Goal: Task Accomplishment & Management: Manage account settings

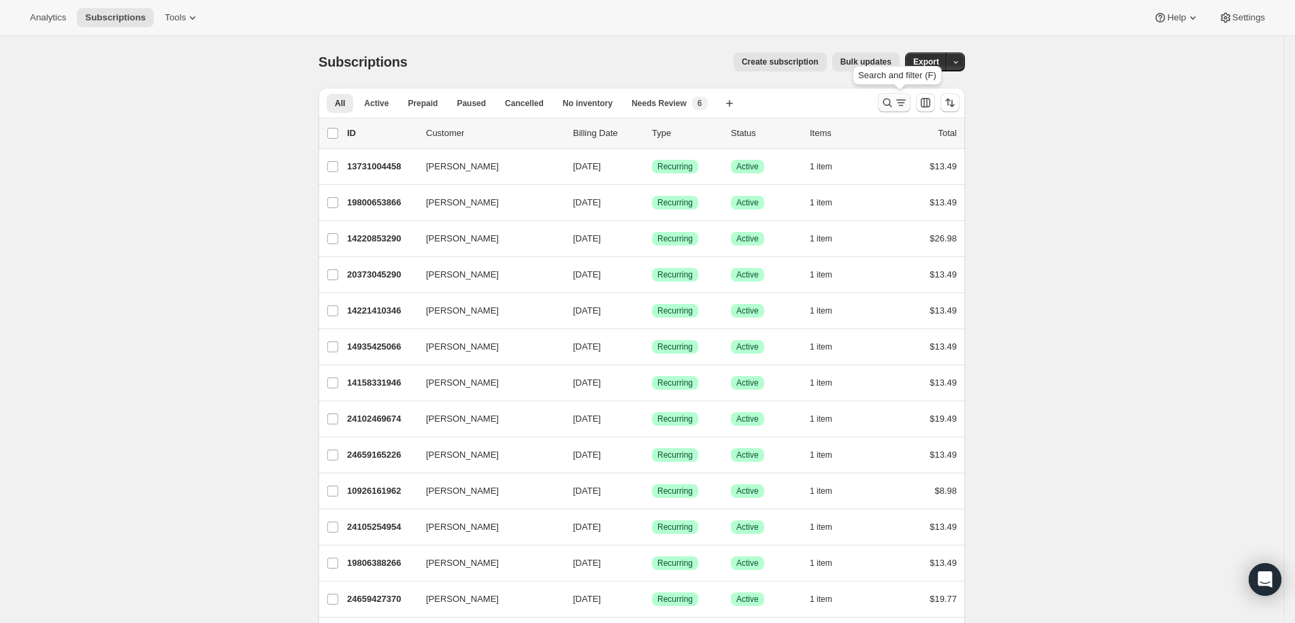
click at [892, 105] on icon "Search and filter results" at bounding box center [887, 103] width 9 height 9
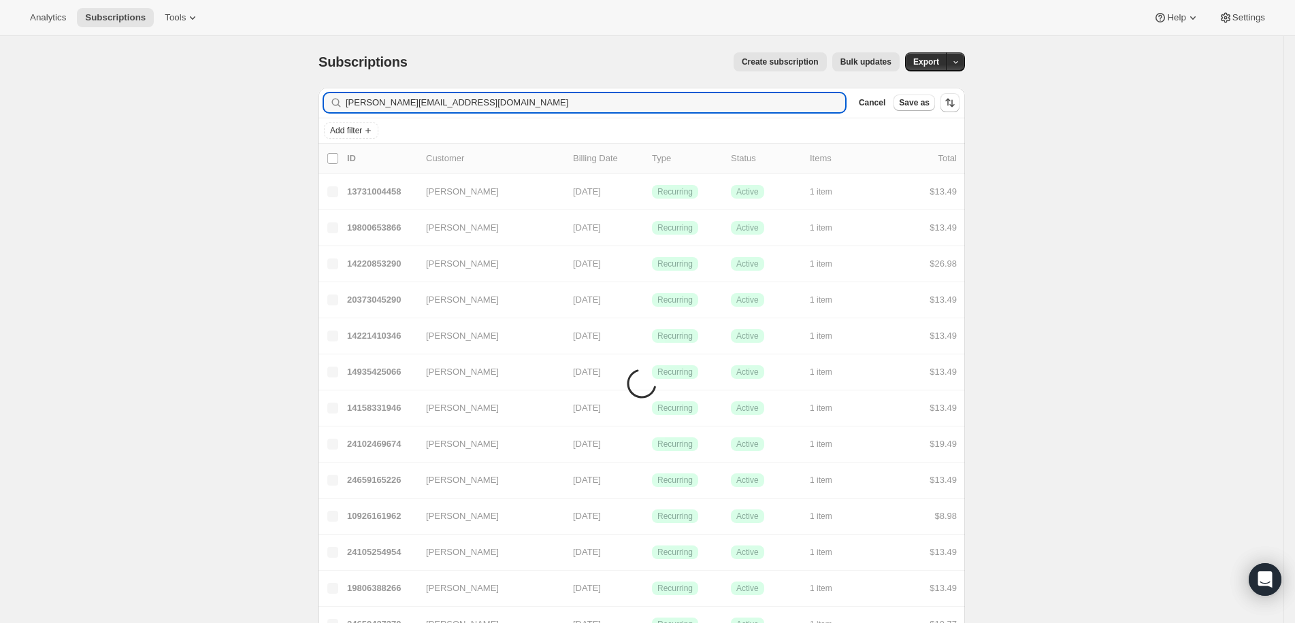
type input "catherine@vandaments.us"
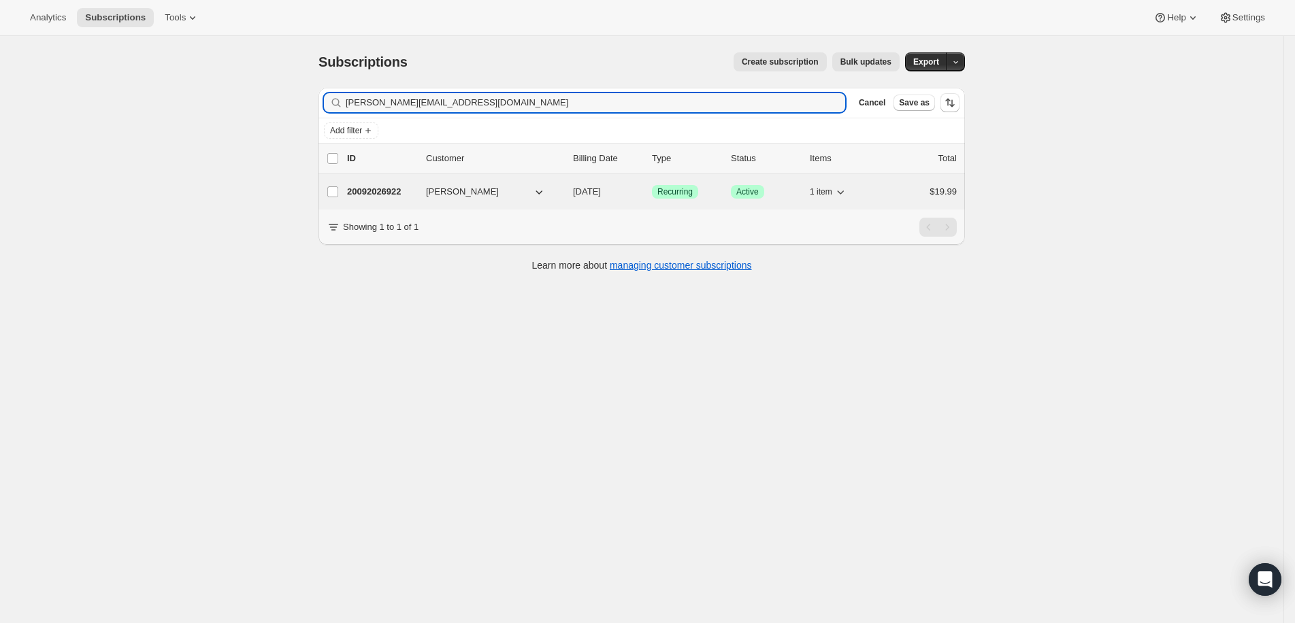
click at [386, 183] on div "20092026922 Catherine Vandament 10/19/2025 Success Recurring Success Active 1 i…" at bounding box center [652, 191] width 610 height 19
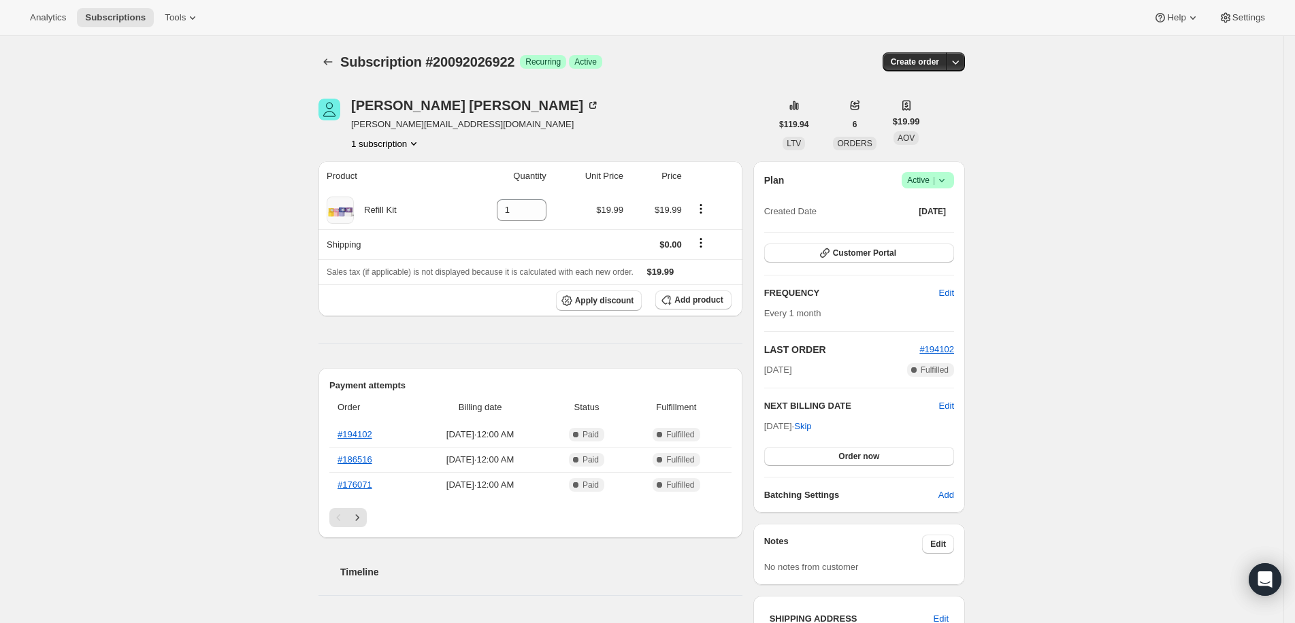
click at [621, 87] on div "Subscription #20092026922. This page is ready Subscription #20092026922 Success…" at bounding box center [641, 62] width 646 height 52
click at [944, 179] on icon at bounding box center [941, 180] width 5 height 3
click at [967, 223] on span "Cancel subscription" at bounding box center [928, 230] width 77 height 14
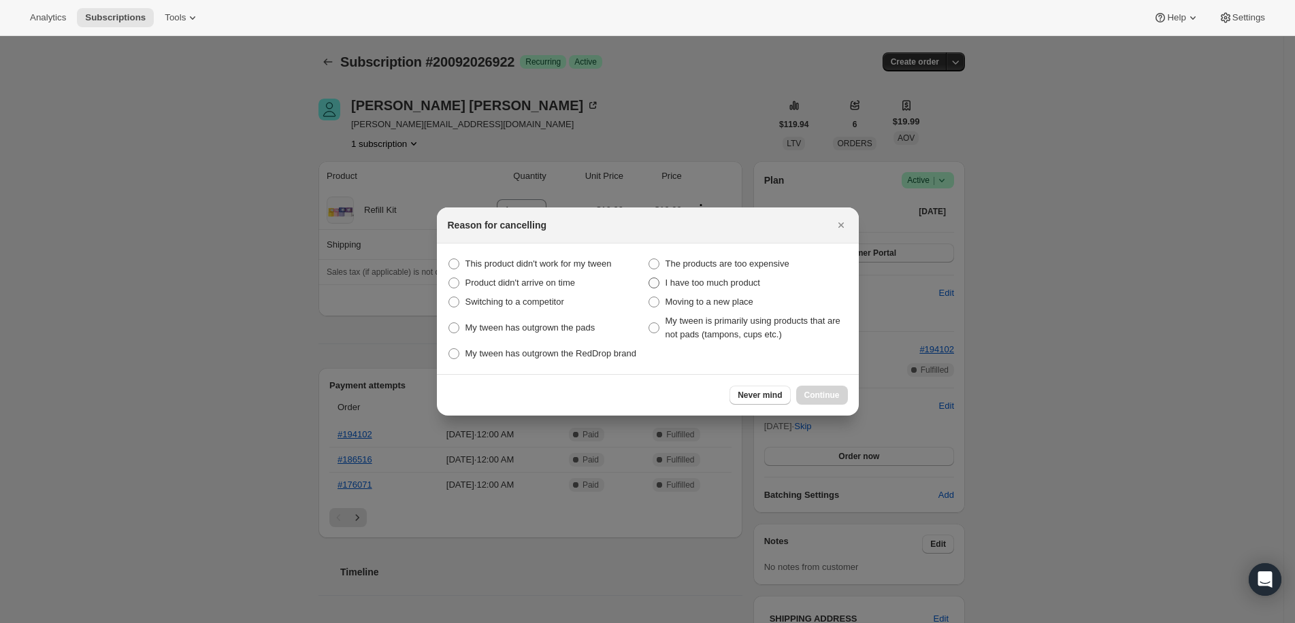
click at [709, 278] on span "I have too much product" at bounding box center [712, 283] width 95 height 10
click at [649, 278] on product "I have too much product" at bounding box center [648, 278] width 1 height 1
radio product "true"
click at [826, 401] on span "Continue" at bounding box center [821, 395] width 35 height 11
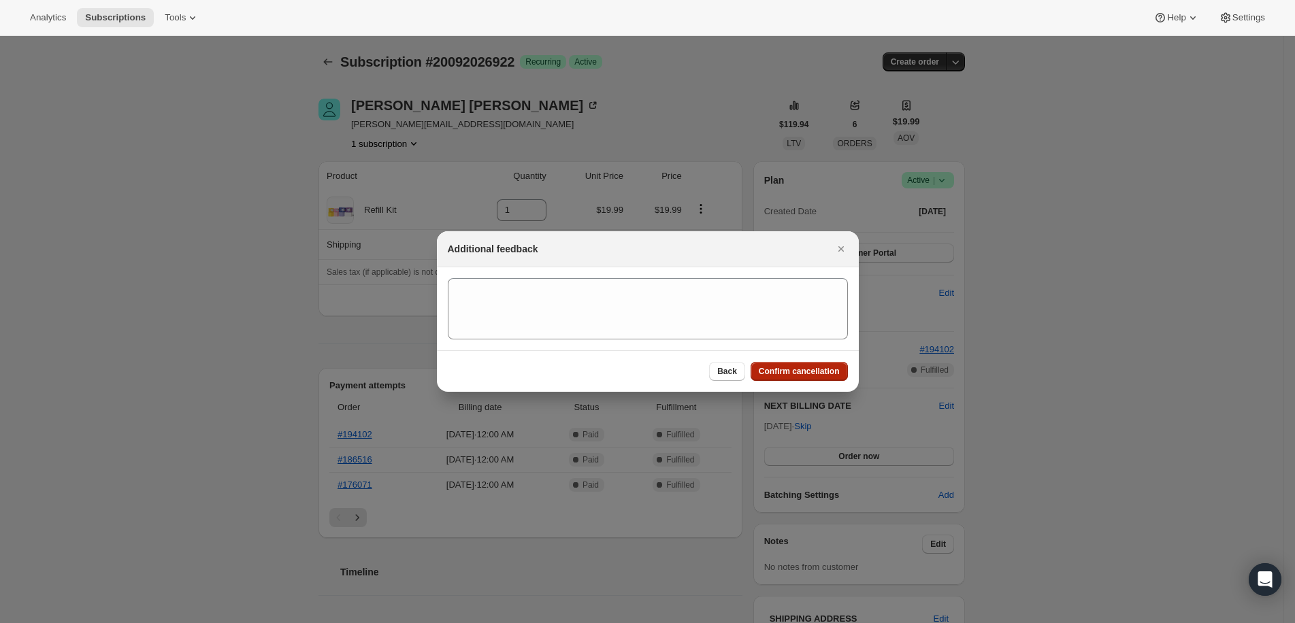
click at [825, 377] on button "Confirm cancellation" at bounding box center [799, 371] width 97 height 19
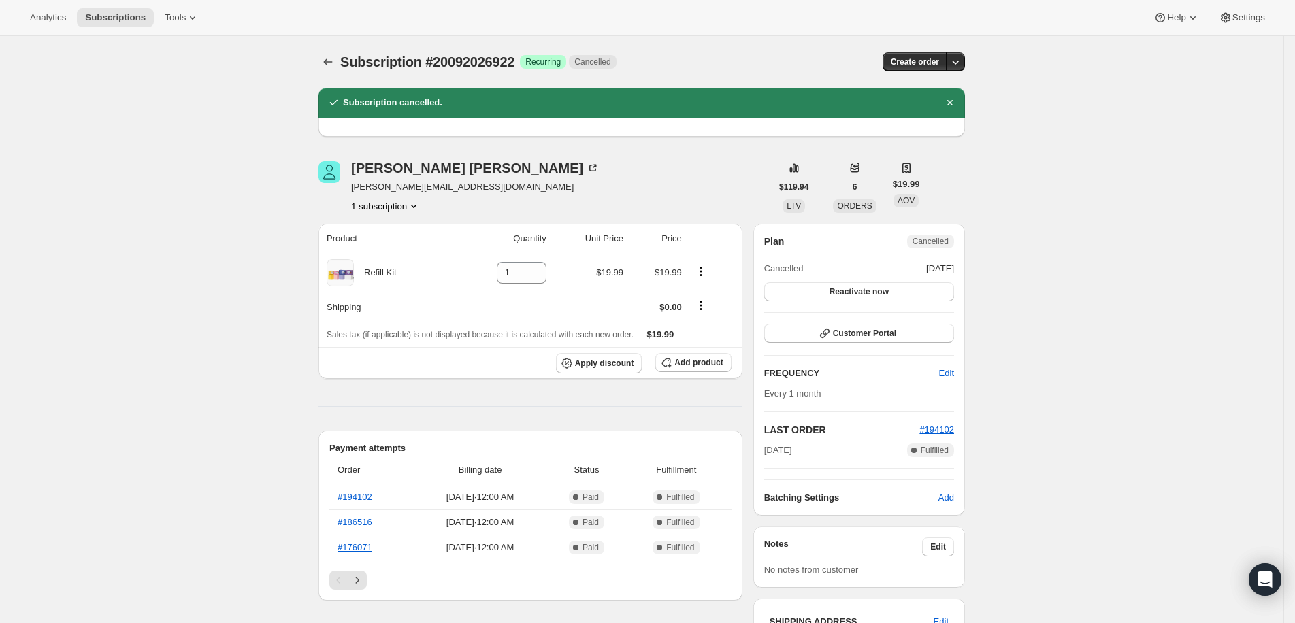
click at [171, 69] on div "Subscription #20092026922. This page is ready Subscription #20092026922 Success…" at bounding box center [641, 591] width 1283 height 1111
click at [135, 83] on div "Subscription #20092026922. This page is ready Subscription #20092026922 Success…" at bounding box center [641, 591] width 1283 height 1111
click at [348, 61] on span "Subscription #20092026922" at bounding box center [427, 61] width 174 height 15
click at [335, 60] on icon "Subscriptions" at bounding box center [328, 62] width 14 height 14
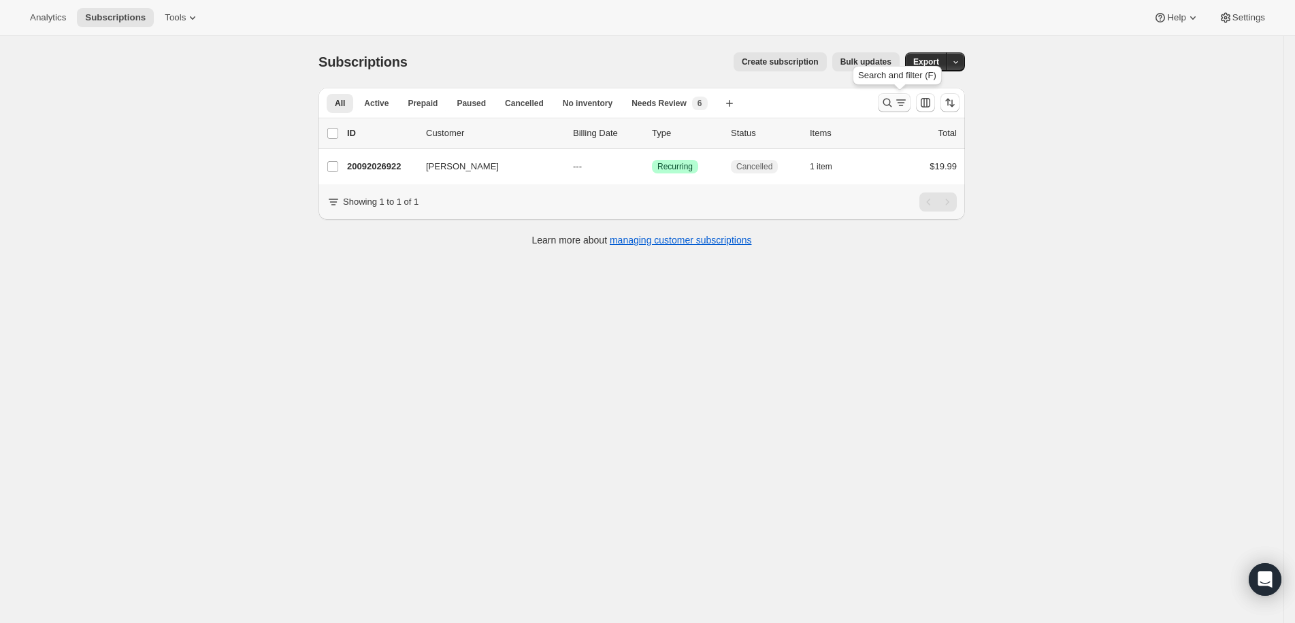
click at [893, 101] on icon "Search and filter results" at bounding box center [887, 103] width 14 height 14
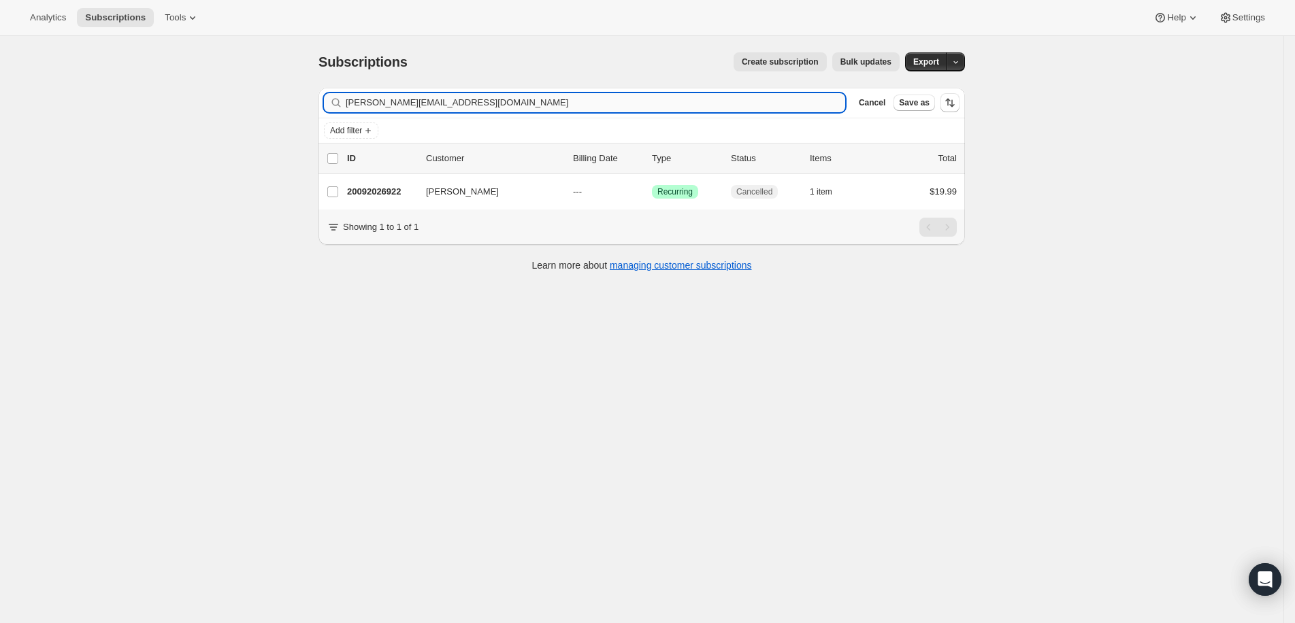
click at [461, 98] on input "catherine@vandaments.us" at bounding box center [595, 102] width 499 height 19
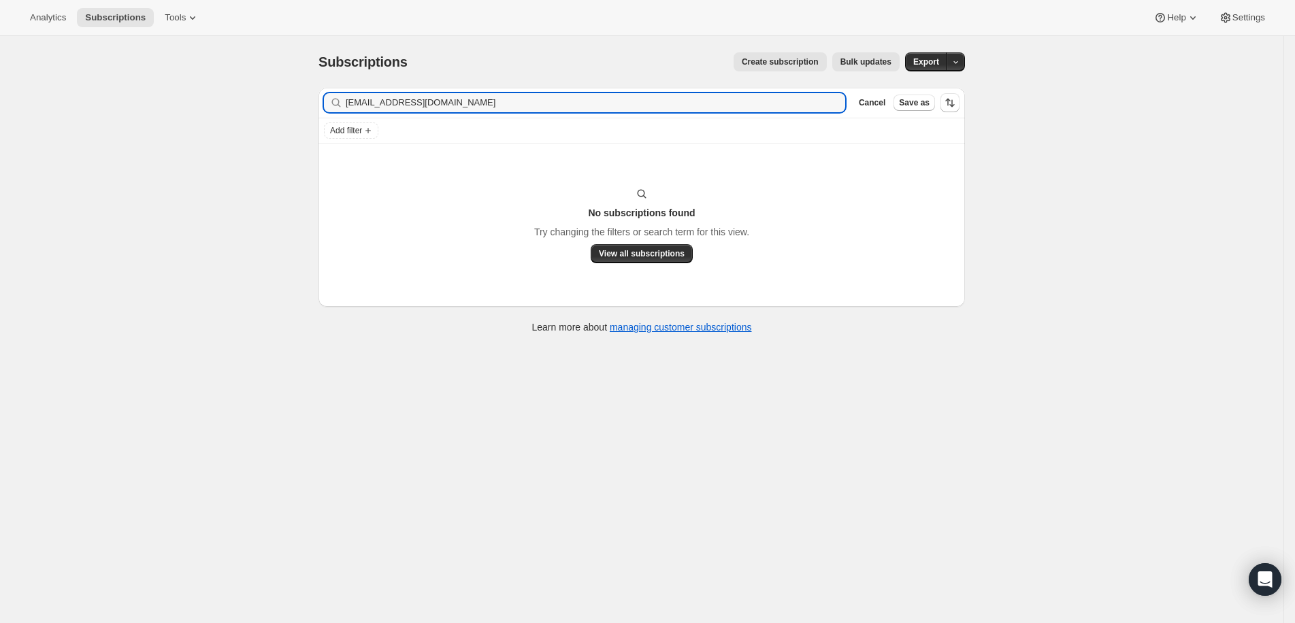
type input "[EMAIL_ADDRESS][DOMAIN_NAME]"
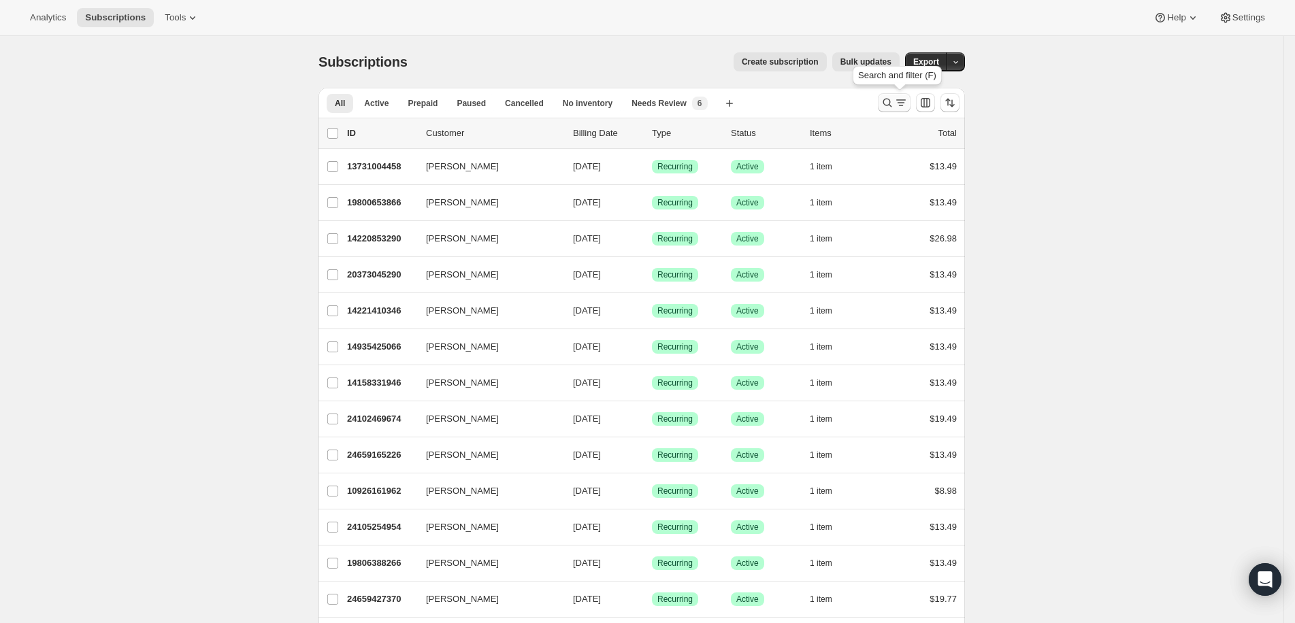
click at [894, 108] on icon "Search and filter results" at bounding box center [887, 103] width 14 height 14
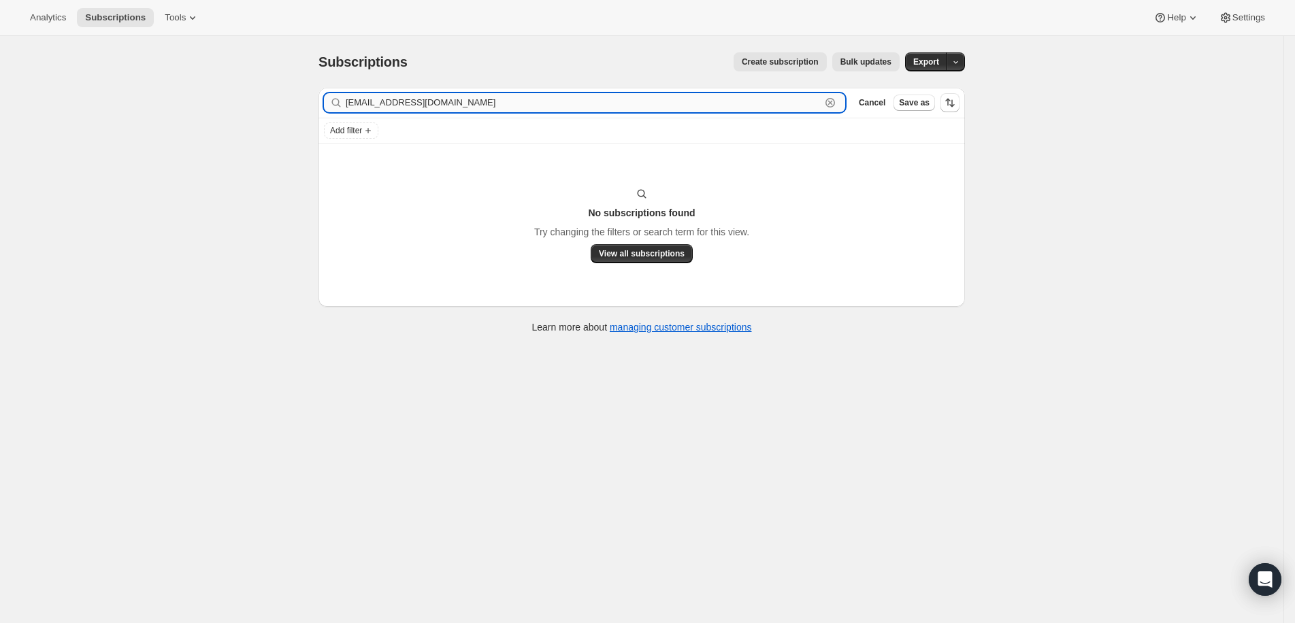
click at [467, 100] on input "[EMAIL_ADDRESS][DOMAIN_NAME]" at bounding box center [583, 102] width 475 height 19
click at [468, 99] on input "[EMAIL_ADDRESS][DOMAIN_NAME]" at bounding box center [583, 102] width 475 height 19
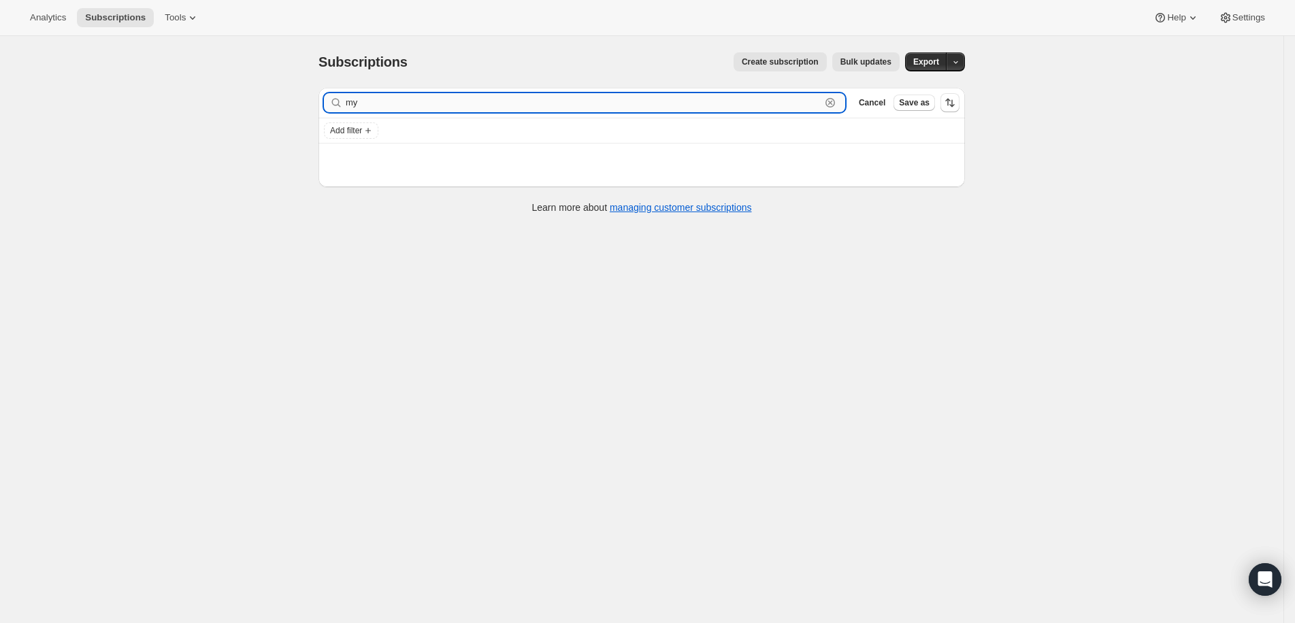
type input "m"
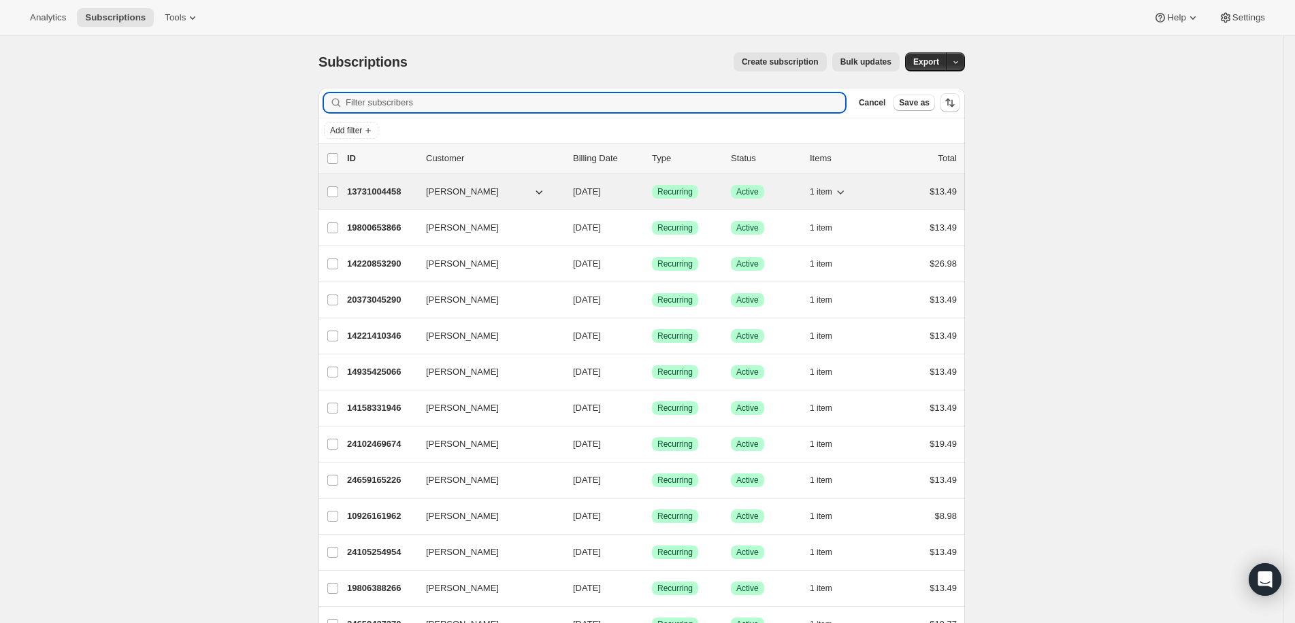
click at [382, 195] on p "13731004458" at bounding box center [381, 192] width 68 height 14
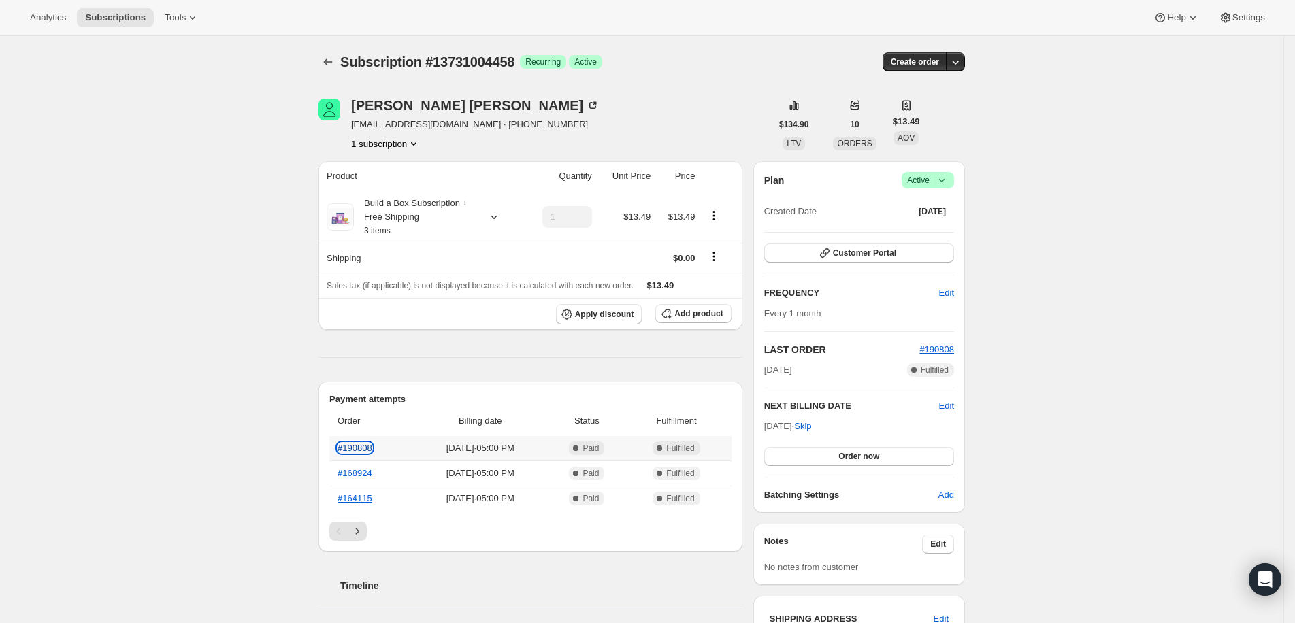
click at [357, 444] on link "#190808" at bounding box center [354, 448] width 35 height 10
